Goal: Information Seeking & Learning: Learn about a topic

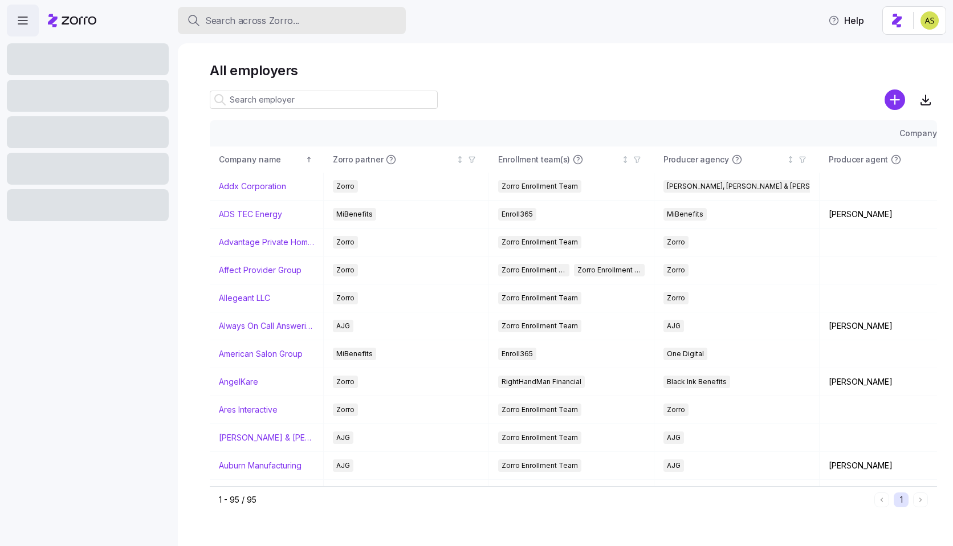
click at [263, 22] on span "Search across Zorro..." at bounding box center [252, 21] width 94 height 14
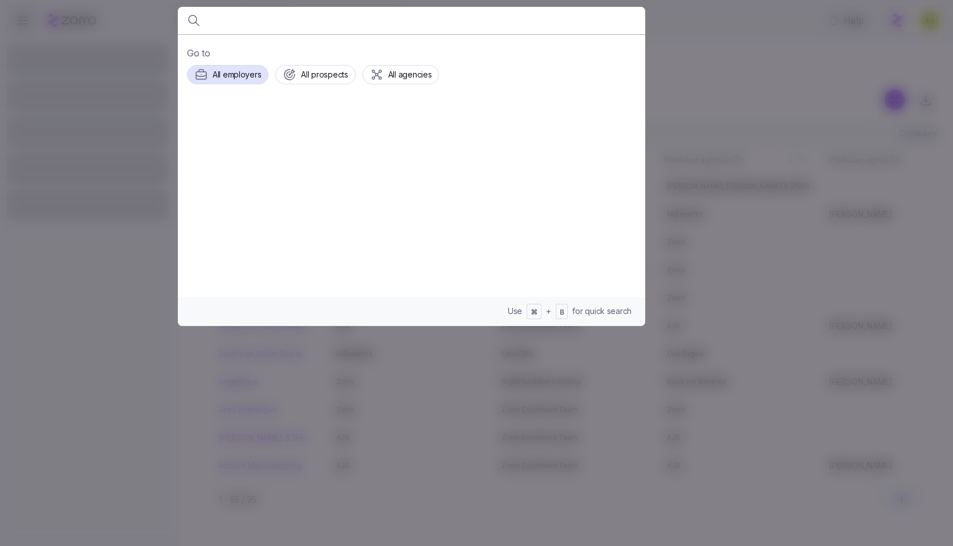
type input "v"
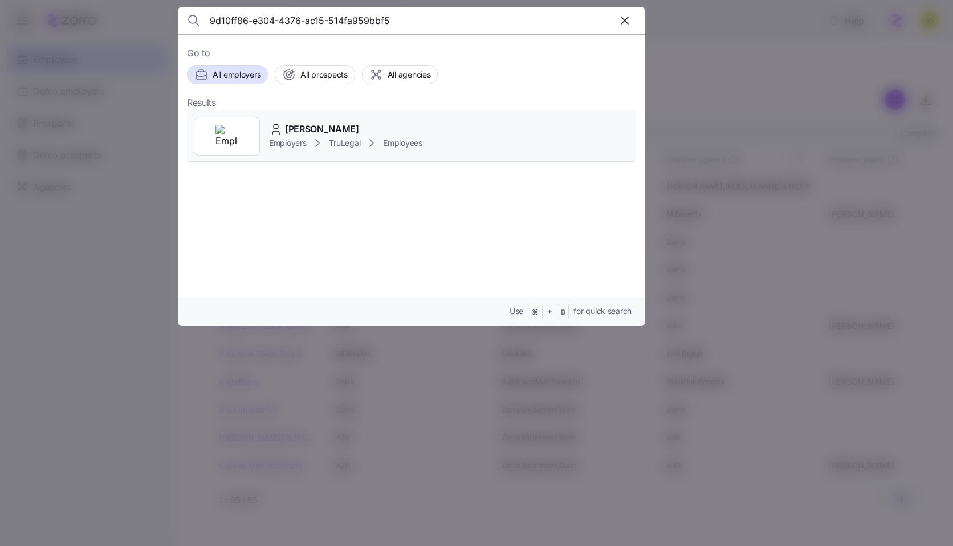
type input "9d10ff86-e304-4376-ac15-514fa959bbf5"
click at [383, 129] on div "[PERSON_NAME]" at bounding box center [345, 129] width 153 height 14
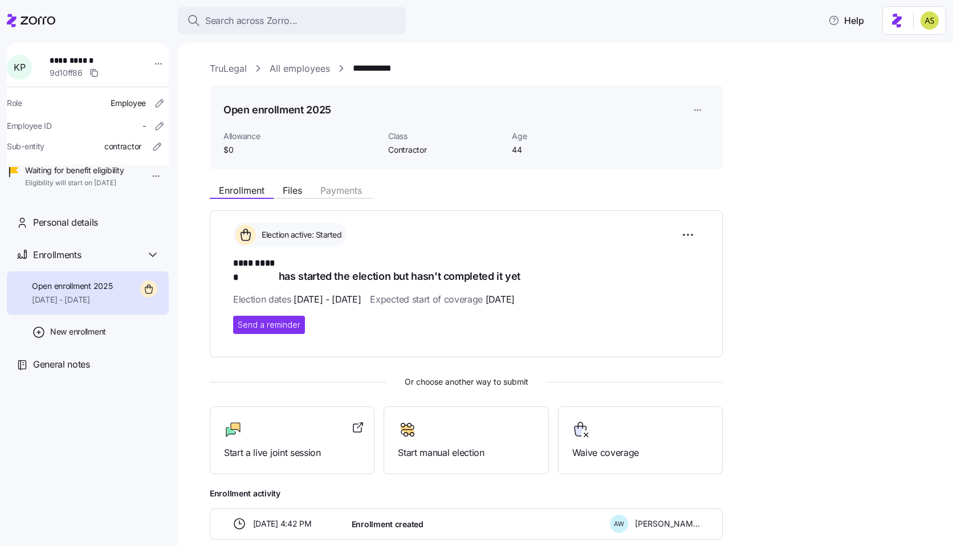
scroll to position [50, 0]
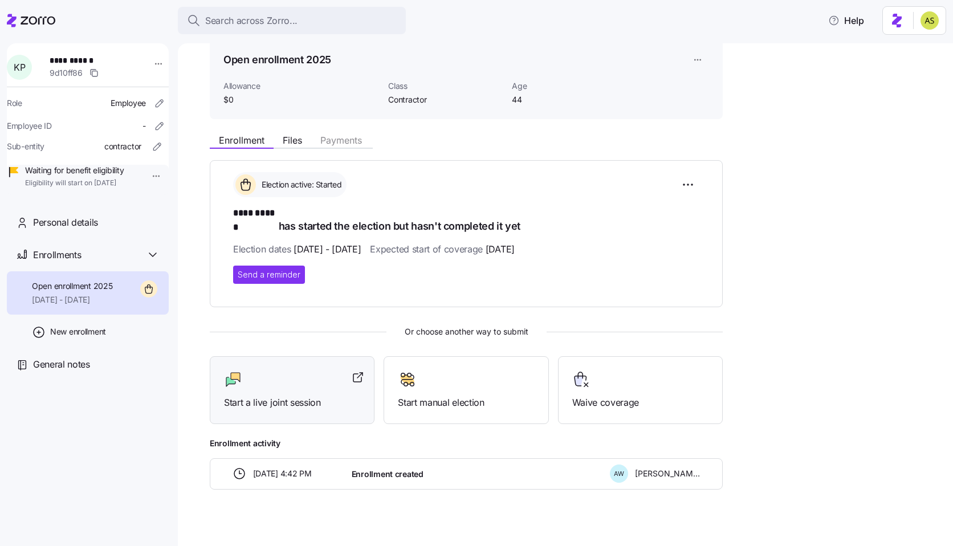
click at [272, 395] on span "Start a live joint session" at bounding box center [292, 402] width 136 height 14
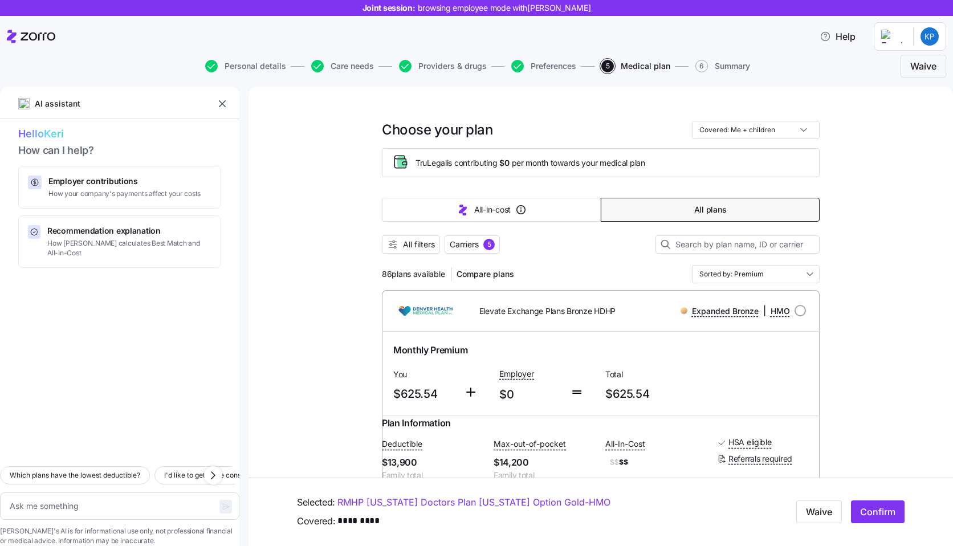
type textarea "x"
